Goal: Complete application form

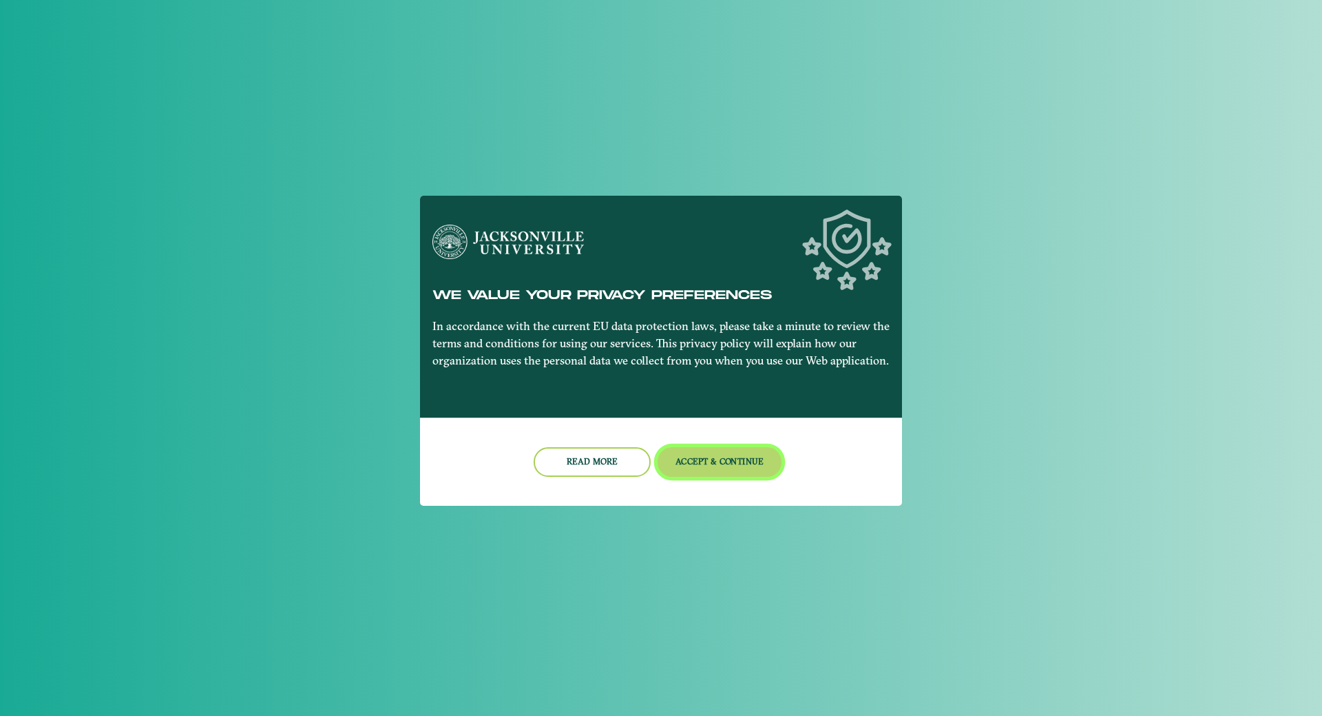
click at [732, 459] on button "Accept & Continue" at bounding box center [720, 462] width 125 height 30
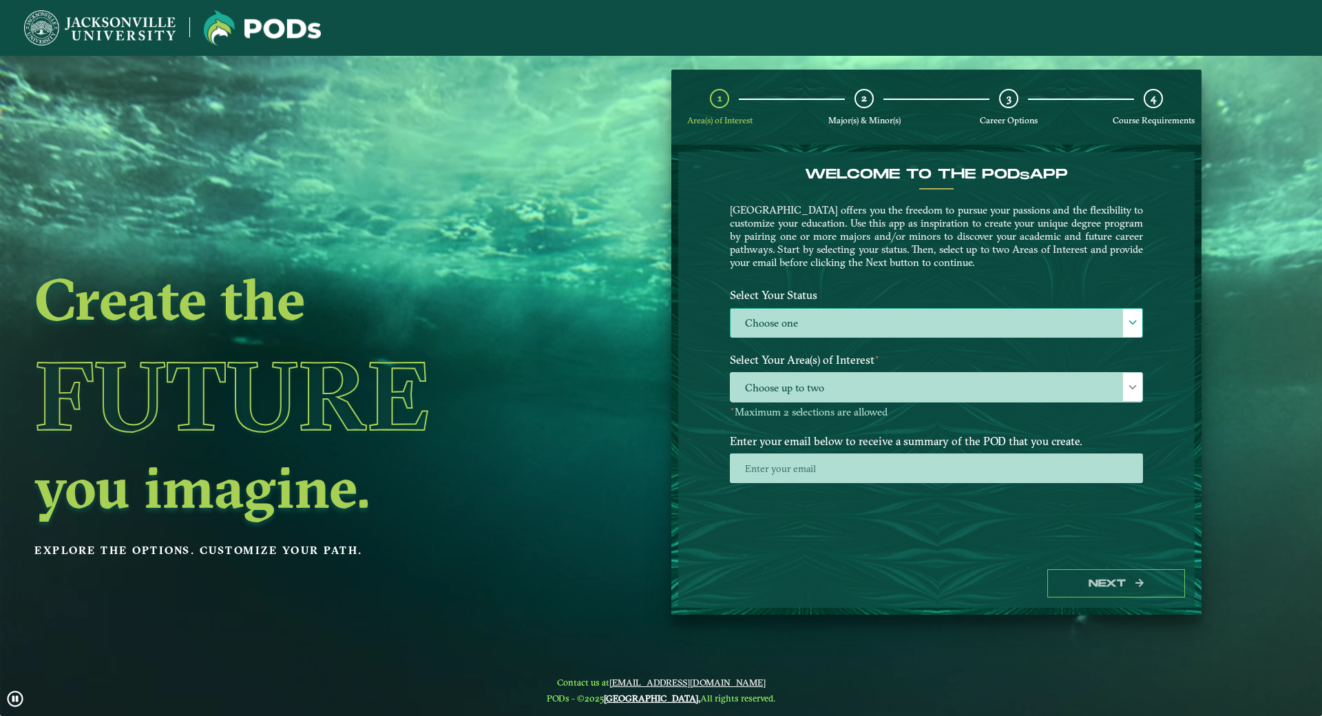
click at [955, 323] on label "Choose one" at bounding box center [937, 324] width 412 height 30
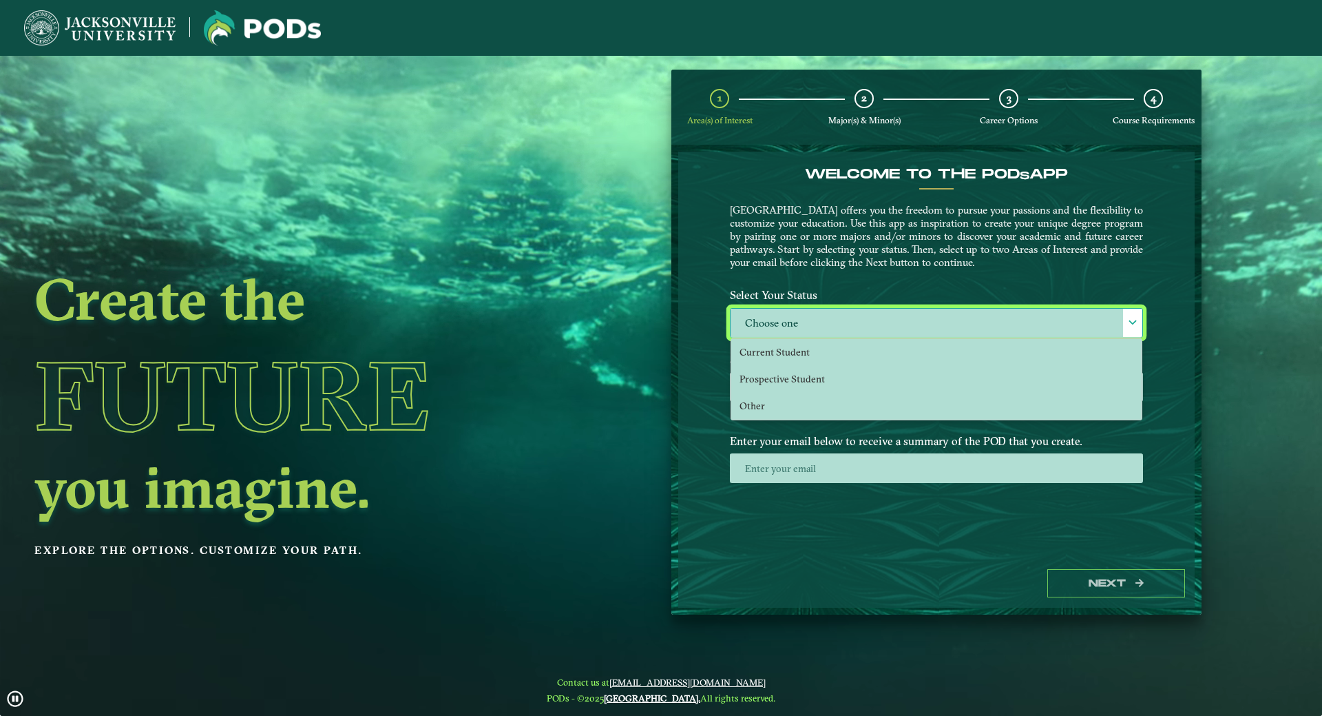
scroll to position [8, 63]
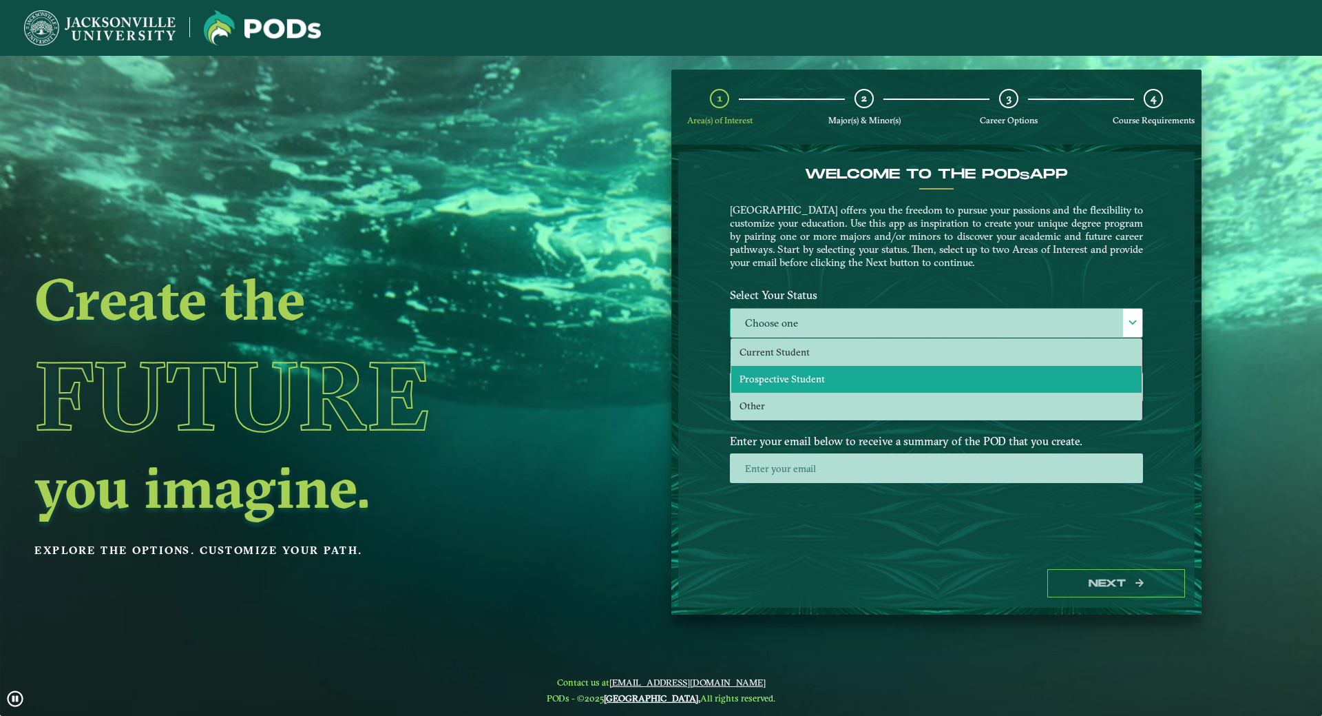
click at [809, 381] on span "Prospective Student" at bounding box center [782, 379] width 85 height 12
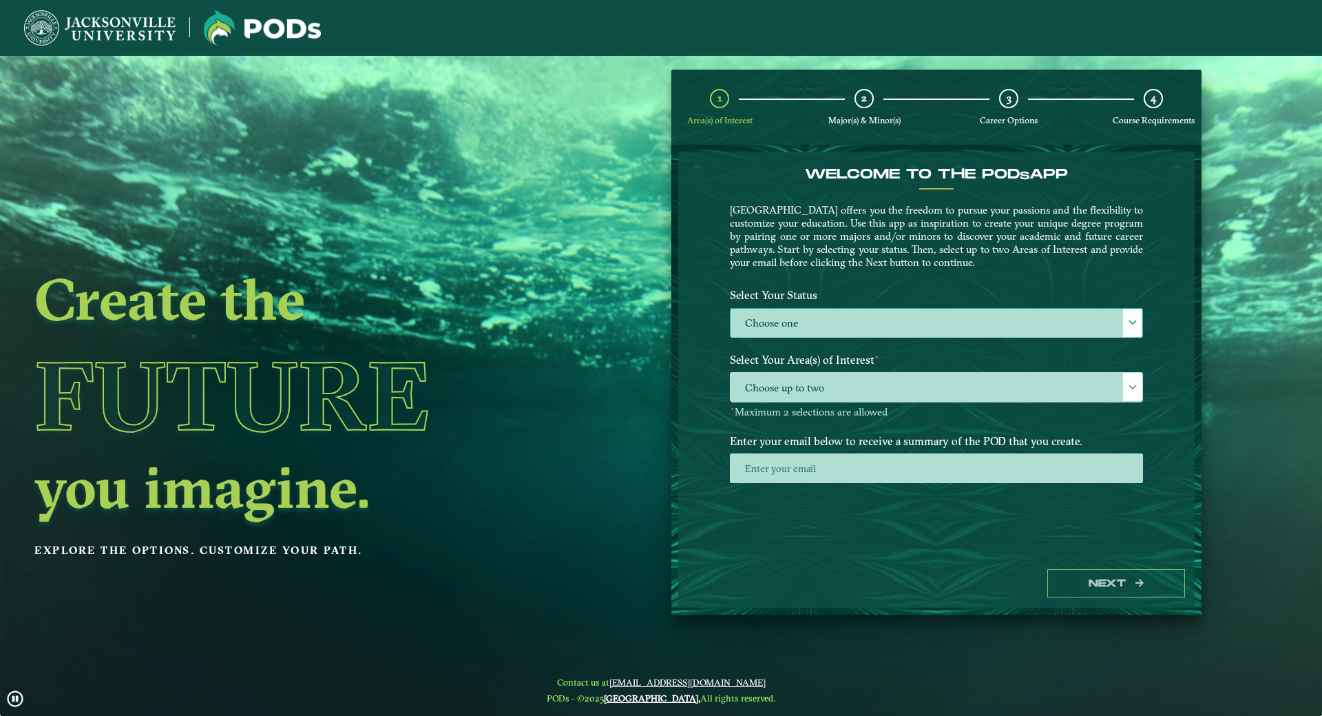
select select "[object Object]"
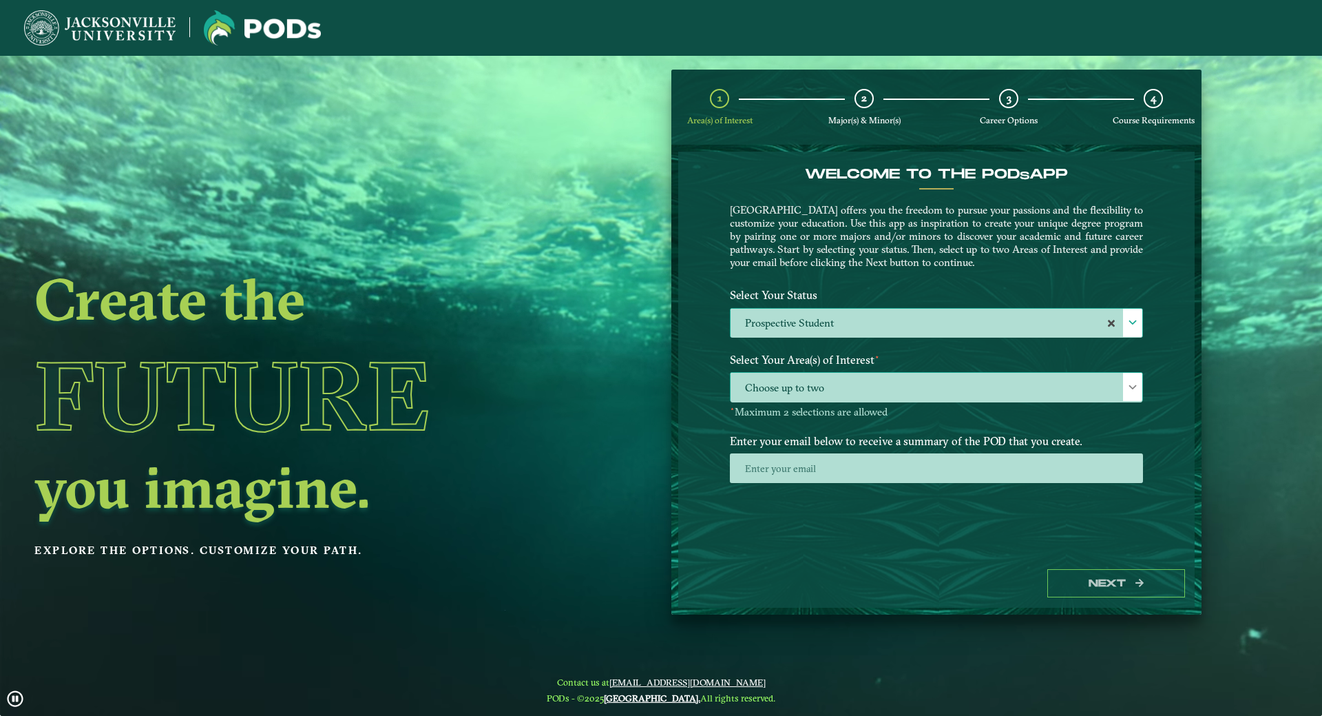
click at [928, 381] on span "Choose up to two" at bounding box center [937, 388] width 412 height 30
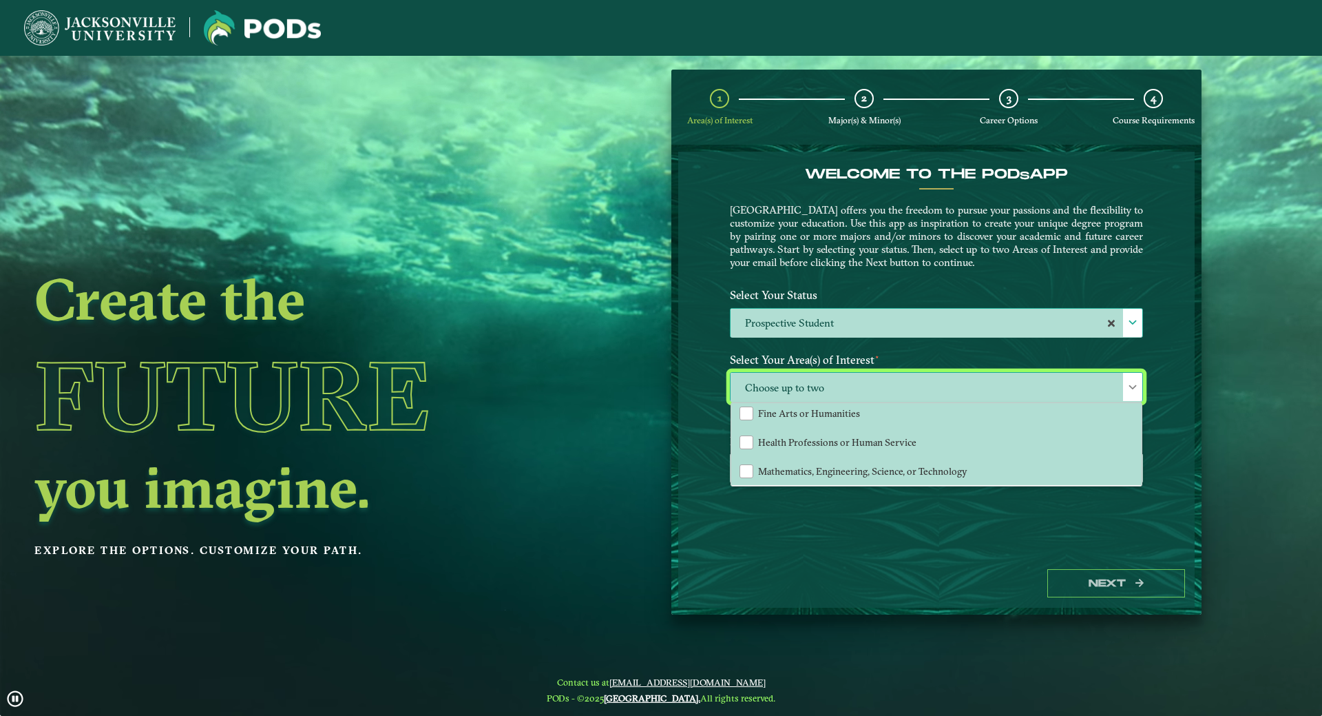
scroll to position [94, 0]
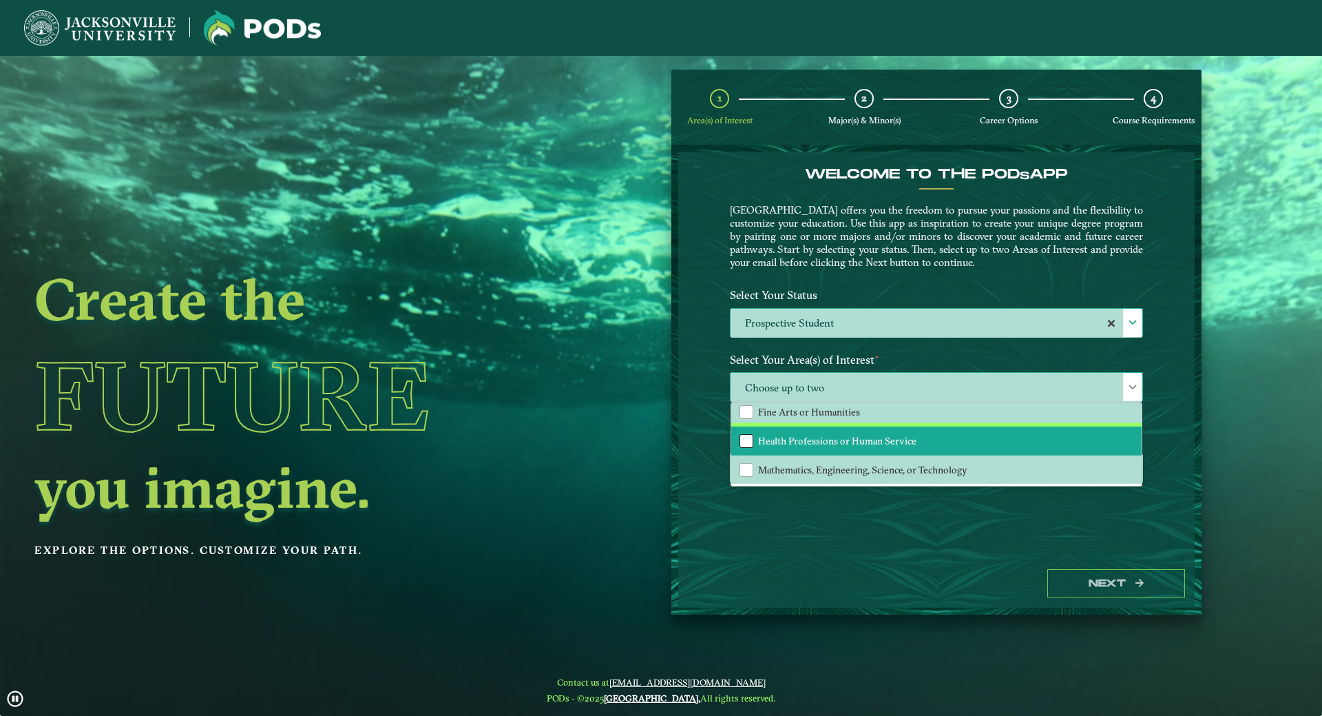
click at [749, 443] on div "Health Professions or Human Service" at bounding box center [747, 441] width 14 height 14
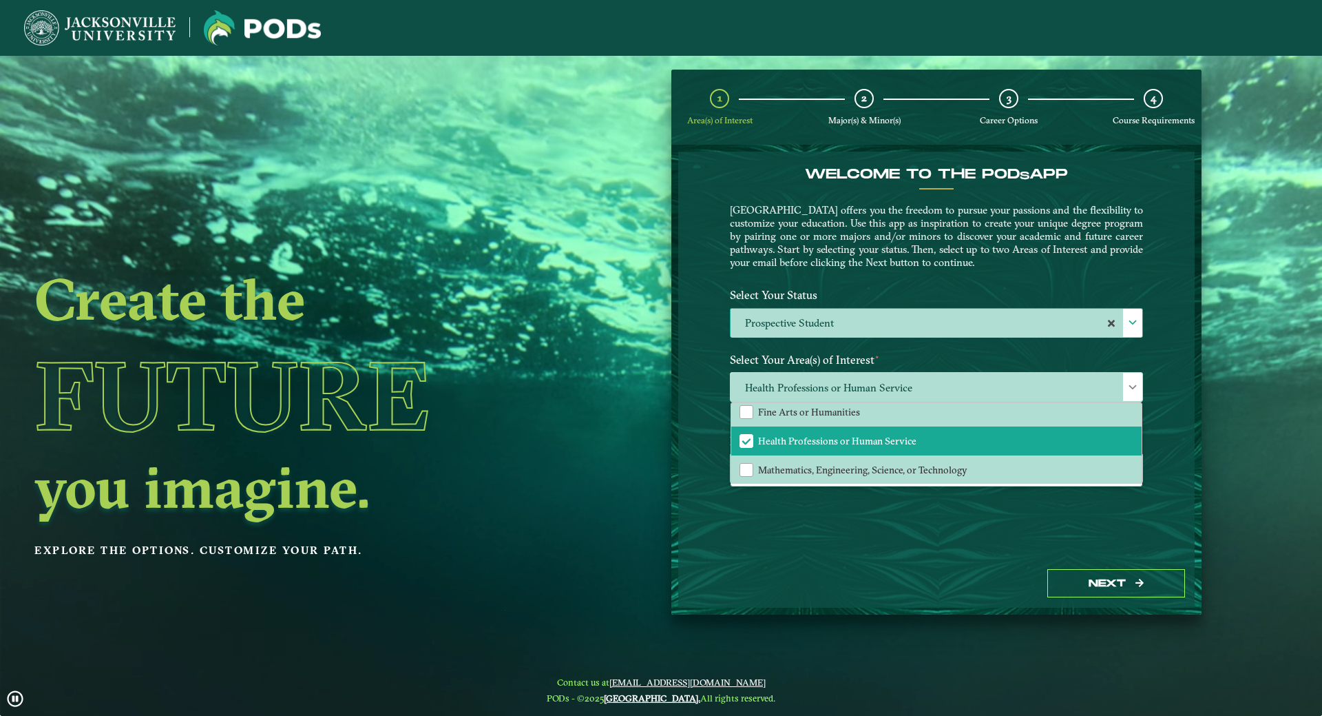
click at [939, 559] on div "Welcome to the POD s app [GEOGRAPHIC_DATA] offers you the freedom to pursue you…" at bounding box center [936, 356] width 517 height 408
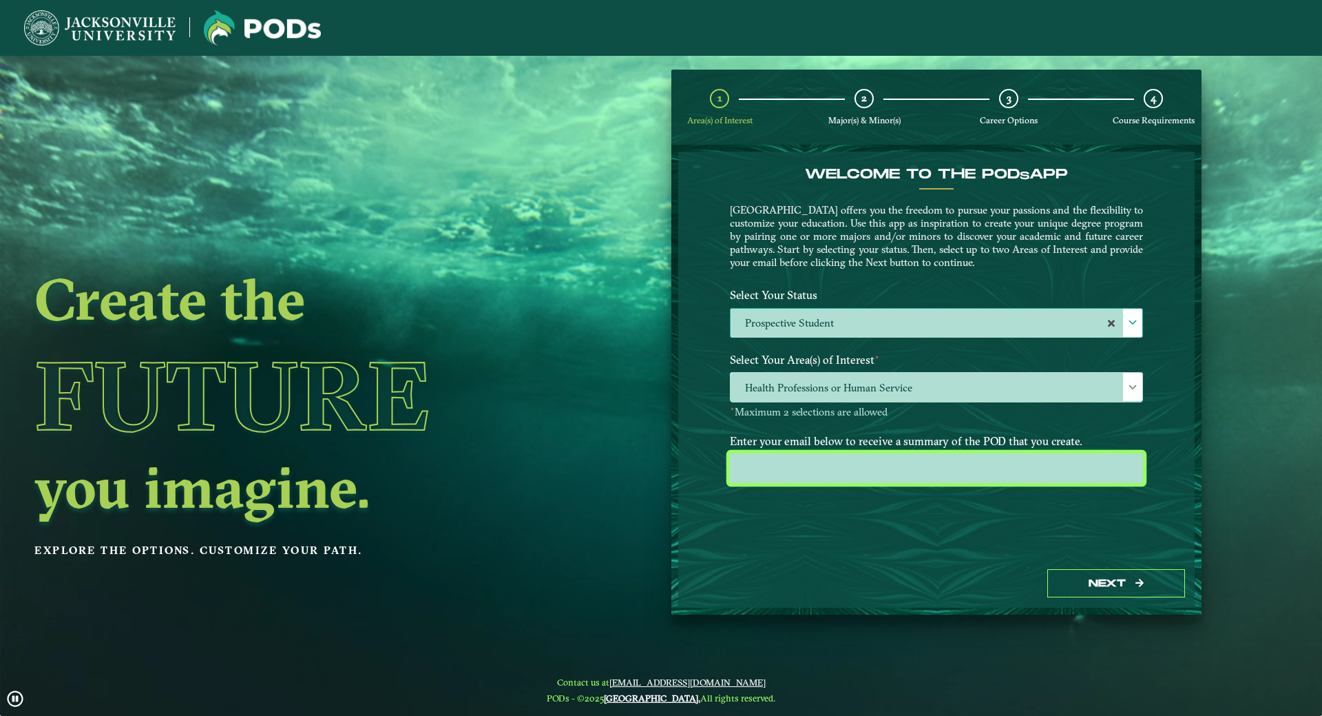
click at [827, 472] on input "email" at bounding box center [936, 468] width 413 height 30
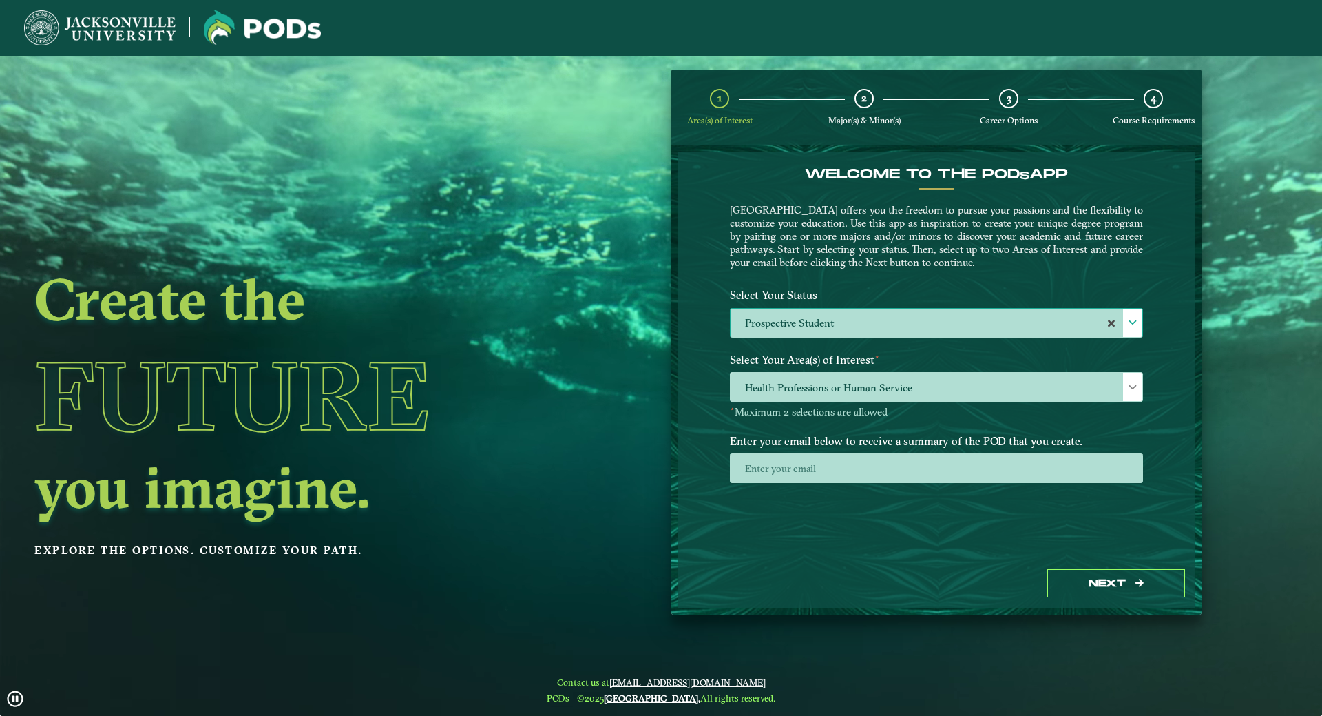
click at [247, 488] on h2 "you imagine." at bounding box center [297, 487] width 526 height 58
